Goal: Information Seeking & Learning: Find specific fact

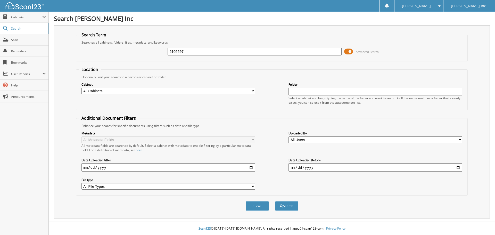
type input "6105597"
click at [275, 201] on button "Search" at bounding box center [286, 206] width 23 height 10
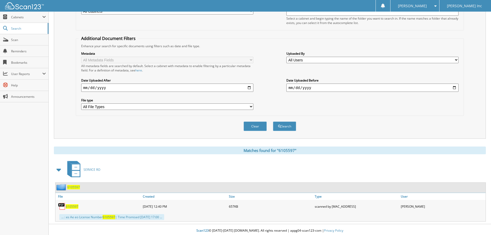
scroll to position [82, 0]
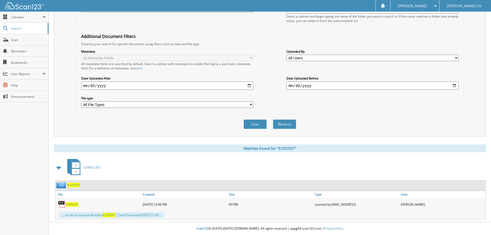
click at [71, 204] on span "6105597" at bounding box center [72, 204] width 13 height 4
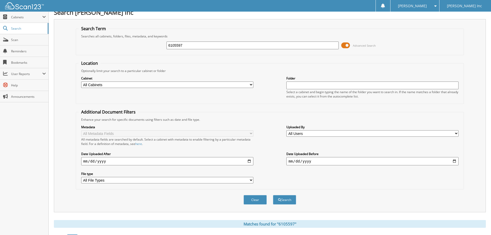
scroll to position [0, 0]
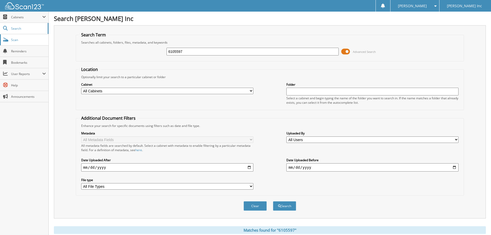
drag, startPoint x: 213, startPoint y: 52, endPoint x: 47, endPoint y: 42, distance: 165.9
click at [48, 42] on body "Eric B. Settings Logout Franklin Ford Inc Close Cabinets" at bounding box center [245, 158] width 491 height 317
paste input "8569"
type input "6108569"
click at [273, 201] on button "Search" at bounding box center [284, 206] width 23 height 10
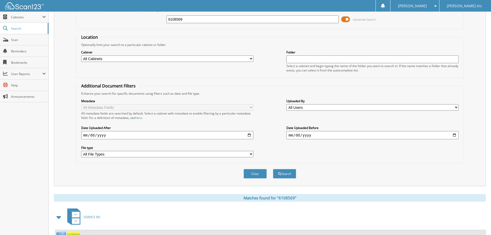
scroll to position [82, 0]
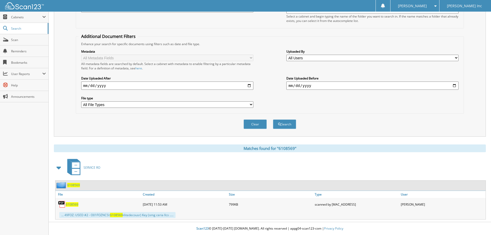
click at [67, 204] on span "6108569" at bounding box center [72, 204] width 13 height 4
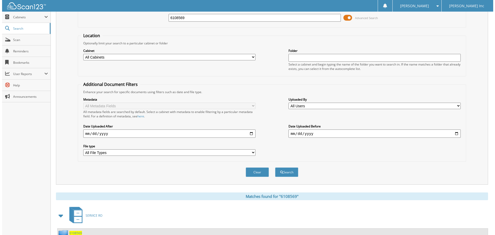
scroll to position [0, 0]
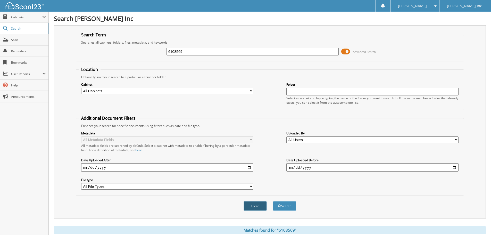
click at [249, 211] on button "Clear" at bounding box center [255, 206] width 23 height 10
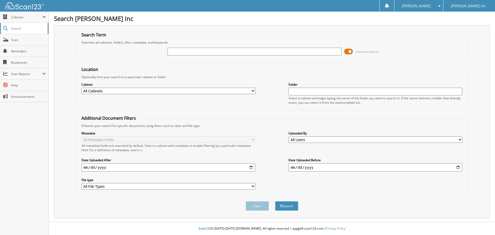
click at [15, 29] on span "Search" at bounding box center [28, 28] width 34 height 4
click at [350, 52] on span at bounding box center [348, 52] width 9 height 8
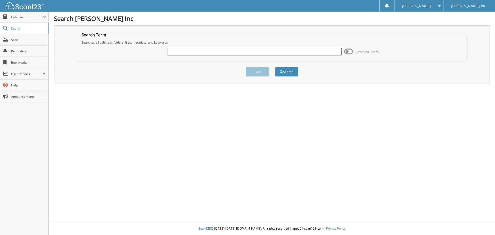
click at [302, 29] on div "Search Term Searches all cabinets, folders, files, metadata, and keywords Advan…" at bounding box center [272, 54] width 436 height 59
